Goal: Task Accomplishment & Management: Use online tool/utility

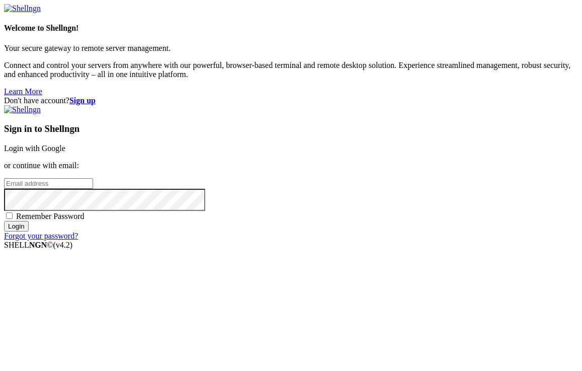
type input "[EMAIL_ADDRESS][DOMAIN_NAME]"
click at [84, 220] on span "Remember Password" at bounding box center [50, 216] width 68 height 9
click at [13, 219] on input "Remember Password" at bounding box center [9, 215] width 7 height 7
checkbox input "true"
click at [29, 231] on input "Login" at bounding box center [16, 226] width 25 height 11
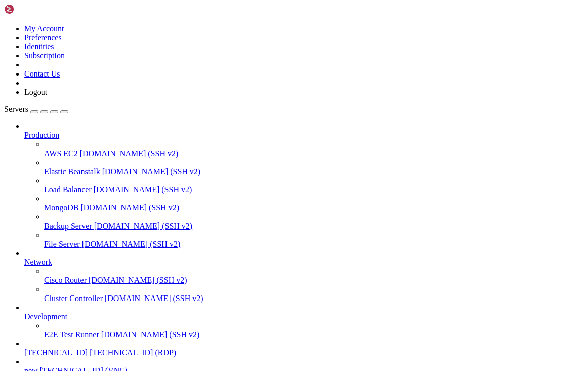
scroll to position [88, 0]
click at [89, 348] on span "38.180.95.69 (RDP)" at bounding box center [132, 352] width 86 height 9
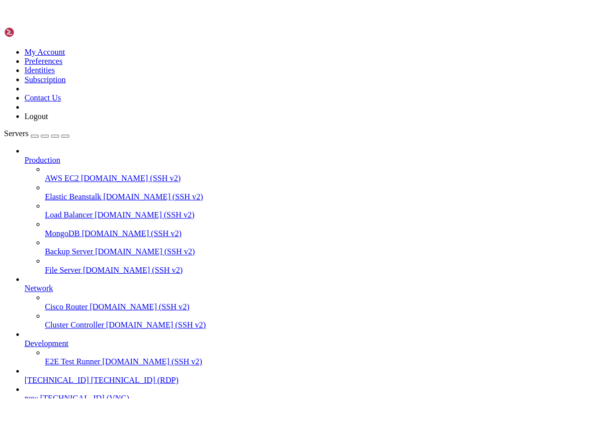
scroll to position [0, 0]
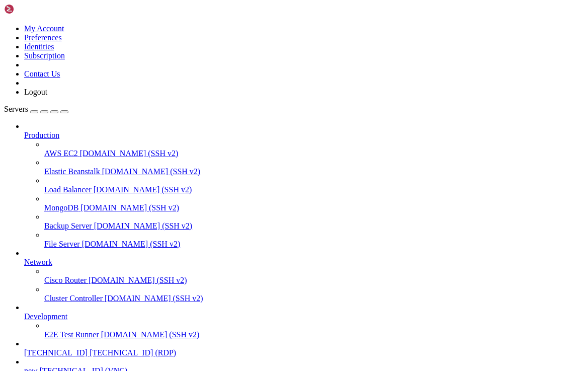
click at [64, 112] on icon "button" at bounding box center [64, 112] width 0 height 0
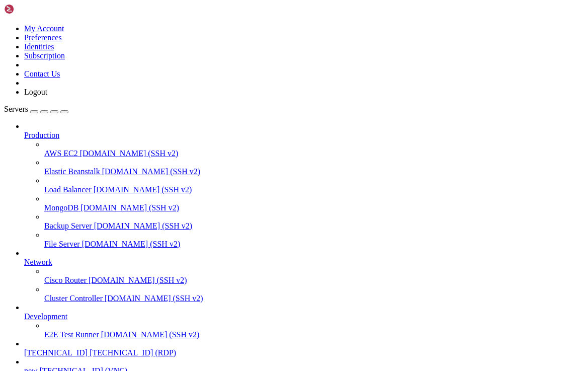
drag, startPoint x: 195, startPoint y: 606, endPoint x: 260, endPoint y: 609, distance: 64.9
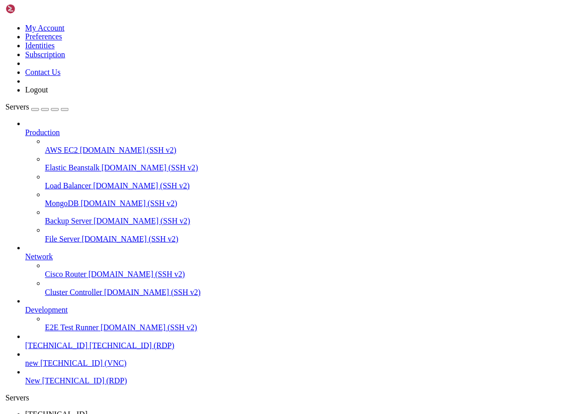
scroll to position [37, 0]
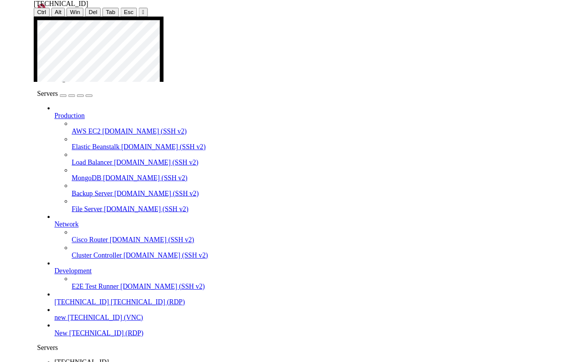
scroll to position [45, 0]
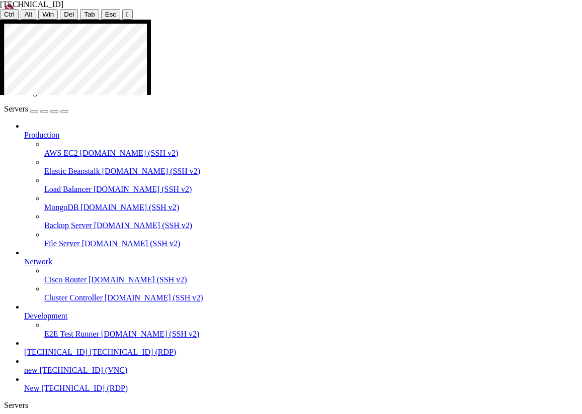
drag, startPoint x: 51, startPoint y: 52, endPoint x: 0, endPoint y: 52, distance: 50.8
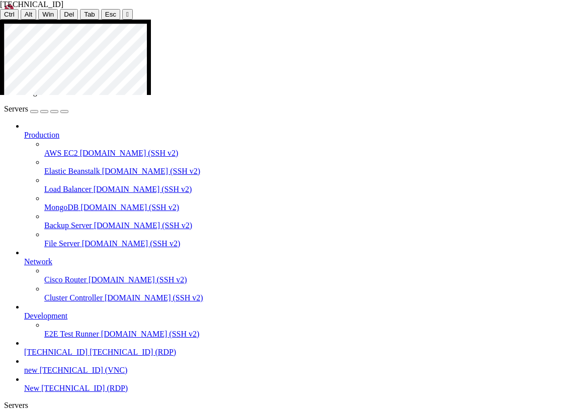
drag, startPoint x: 74, startPoint y: 89, endPoint x: 25, endPoint y: 87, distance: 49.8
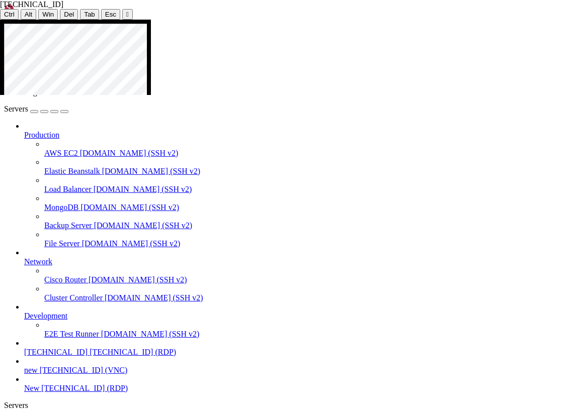
drag, startPoint x: 58, startPoint y: 48, endPoint x: 9, endPoint y: 45, distance: 48.9
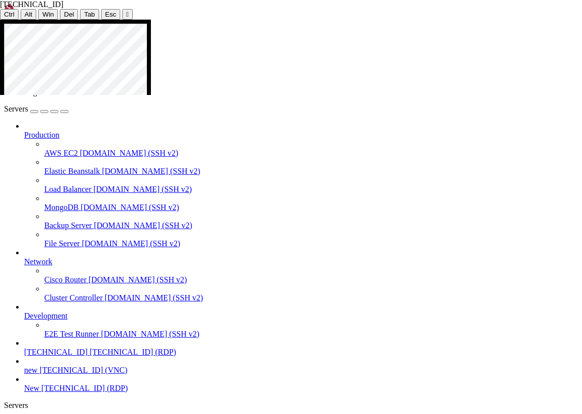
drag, startPoint x: 115, startPoint y: 53, endPoint x: 99, endPoint y: 52, distance: 15.6
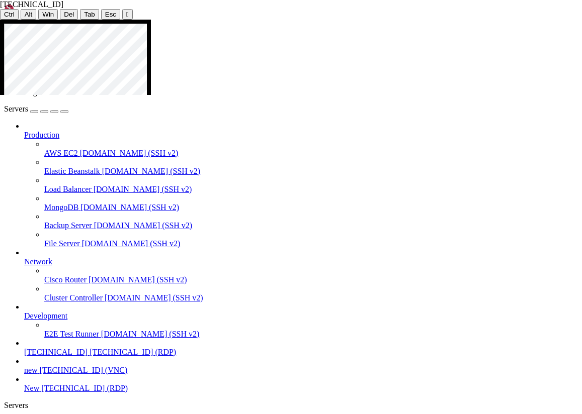
drag, startPoint x: 105, startPoint y: 90, endPoint x: 36, endPoint y: 83, distance: 69.3
drag, startPoint x: 178, startPoint y: 89, endPoint x: 130, endPoint y: 89, distance: 48.3
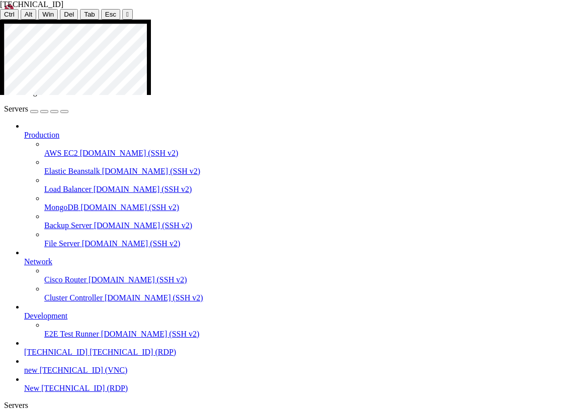
drag, startPoint x: 168, startPoint y: 91, endPoint x: 136, endPoint y: 90, distance: 32.2
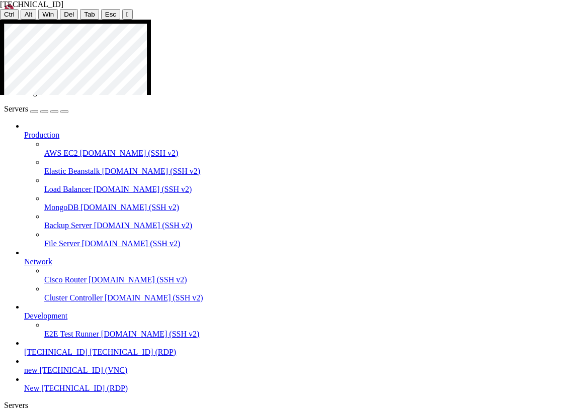
drag, startPoint x: 105, startPoint y: 91, endPoint x: 46, endPoint y: 82, distance: 59.0
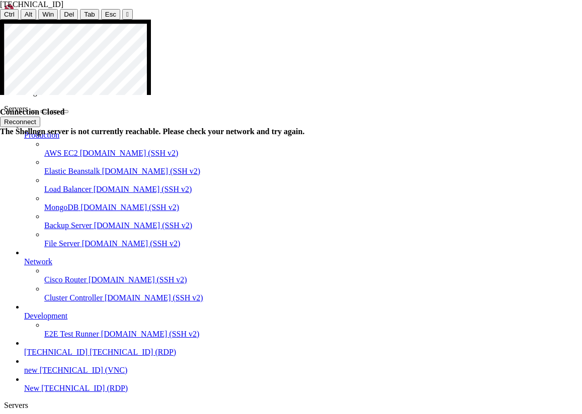
click at [40, 117] on button "Reconnect" at bounding box center [20, 122] width 40 height 11
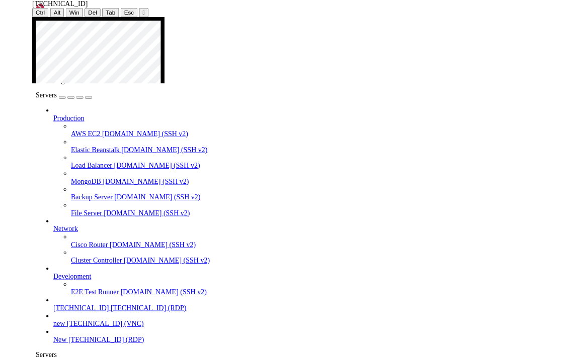
scroll to position [88, 0]
